Goal: Book appointment/travel/reservation

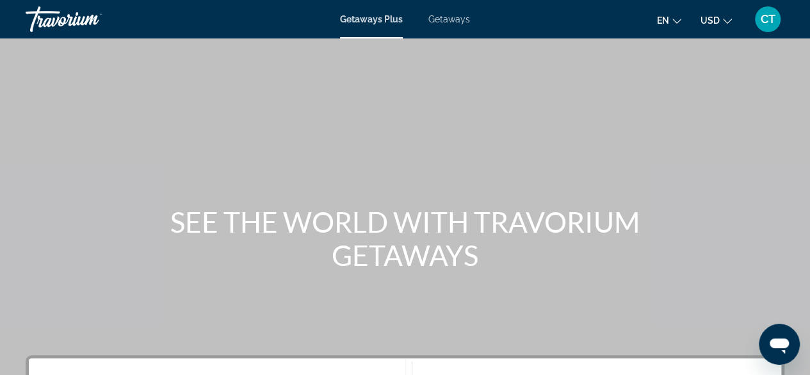
click at [444, 16] on span "Getaways" at bounding box center [450, 19] width 42 height 10
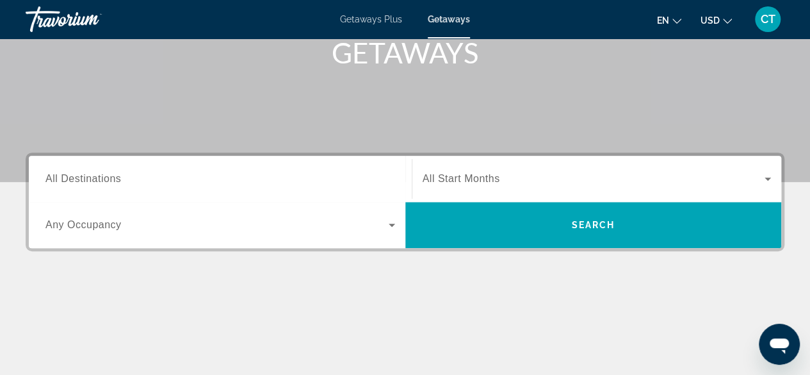
scroll to position [197, 0]
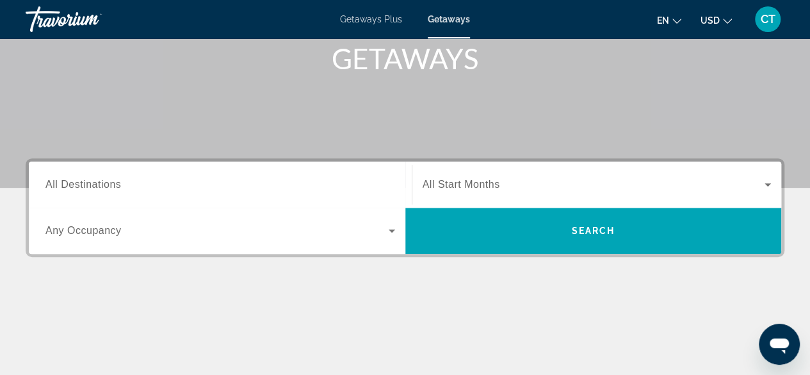
click at [96, 188] on span "All Destinations" at bounding box center [83, 184] width 76 height 11
click at [96, 188] on input "Destination All Destinations" at bounding box center [220, 184] width 350 height 15
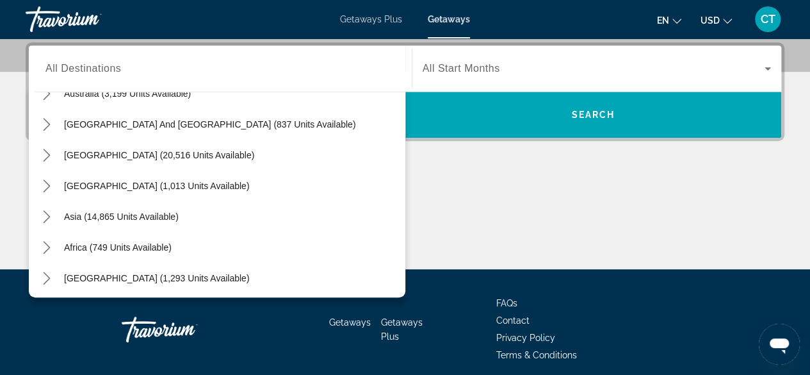
scroll to position [208, 0]
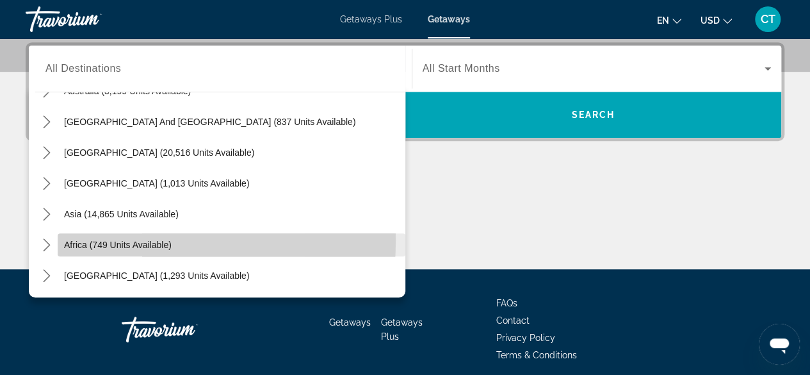
click at [106, 240] on span "Africa (749 units available)" at bounding box center [118, 245] width 108 height 10
type input "**********"
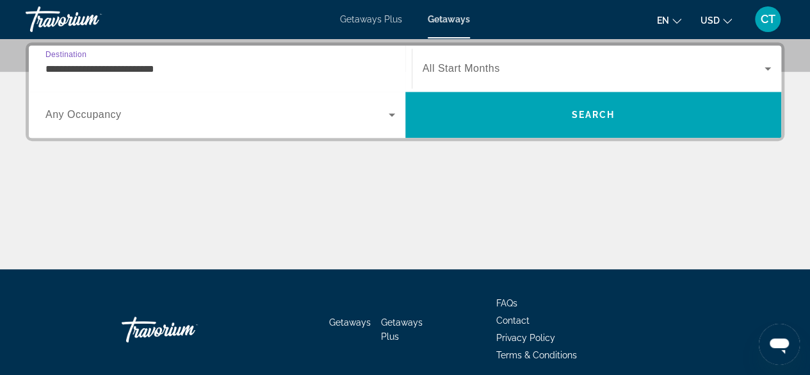
drag, startPoint x: 380, startPoint y: 111, endPoint x: 386, endPoint y: 112, distance: 6.5
click at [384, 112] on div "Search widget" at bounding box center [220, 114] width 350 height 15
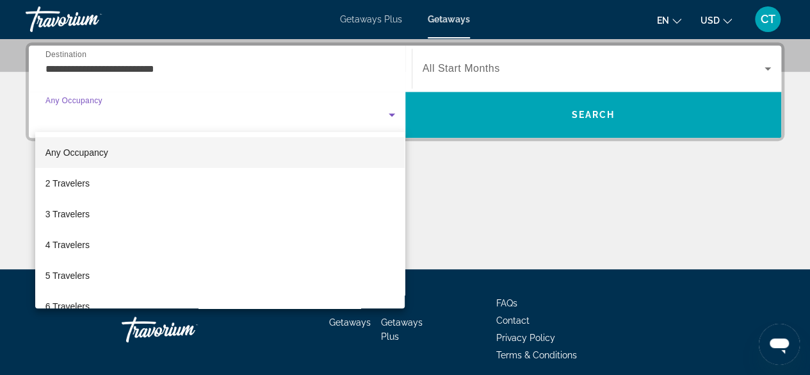
click at [388, 113] on div at bounding box center [405, 187] width 810 height 375
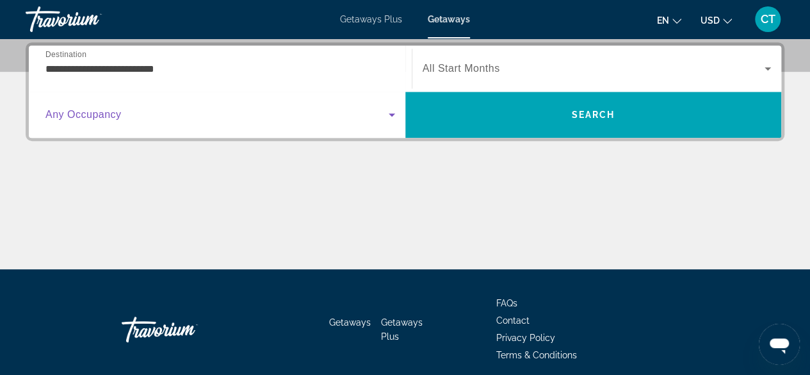
click at [390, 116] on icon "Search widget" at bounding box center [391, 114] width 15 height 15
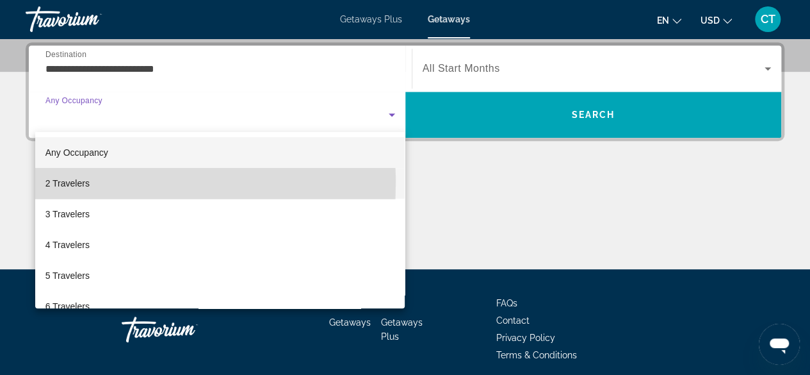
click at [63, 183] on span "2 Travelers" at bounding box center [67, 183] width 44 height 15
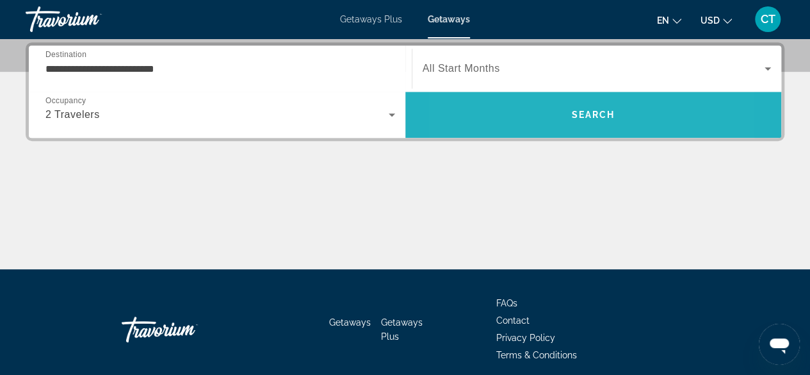
click at [525, 121] on span "Search" at bounding box center [594, 114] width 377 height 31
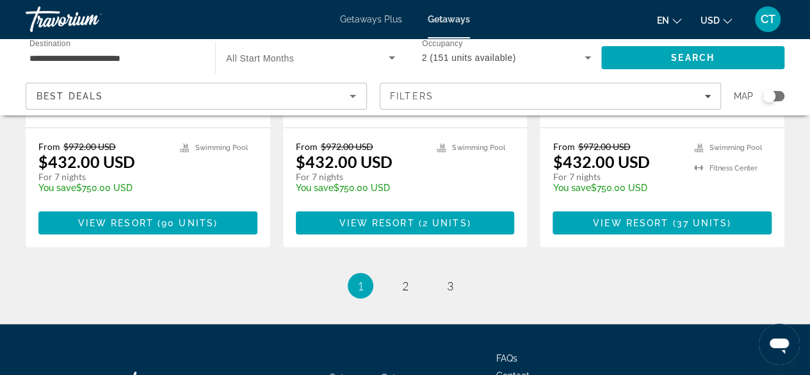
scroll to position [1698, 0]
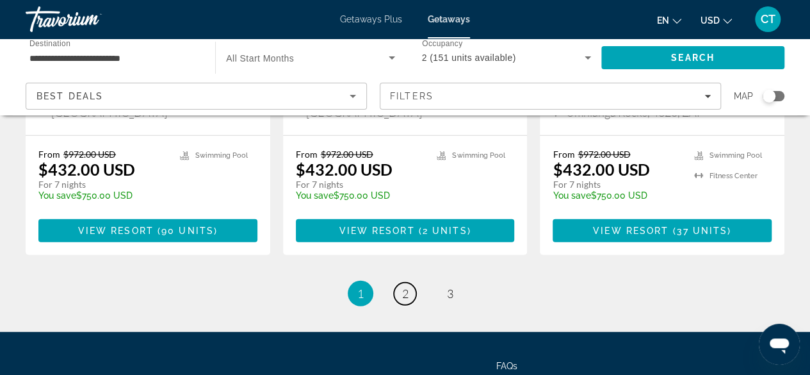
click at [409, 283] on link "page 2" at bounding box center [405, 294] width 22 height 22
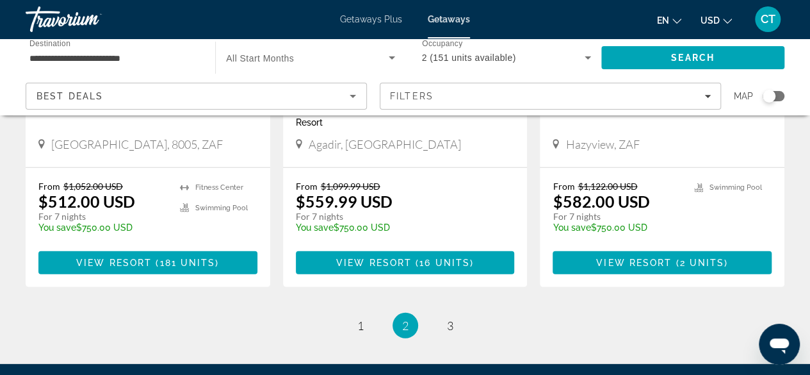
scroll to position [1689, 0]
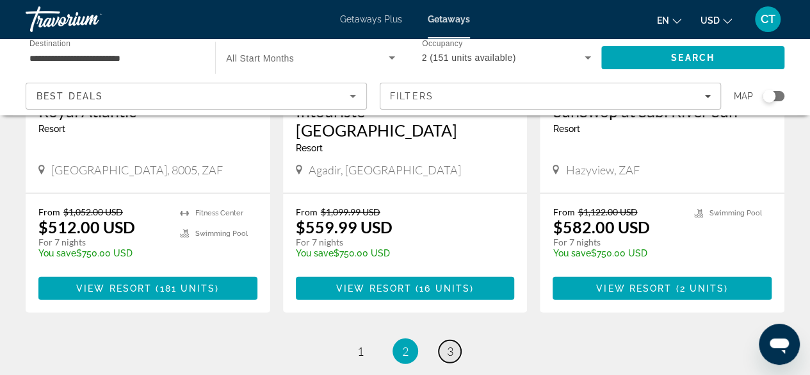
click at [444, 340] on link "page 3" at bounding box center [450, 351] width 22 height 22
